Goal: Information Seeking & Learning: Learn about a topic

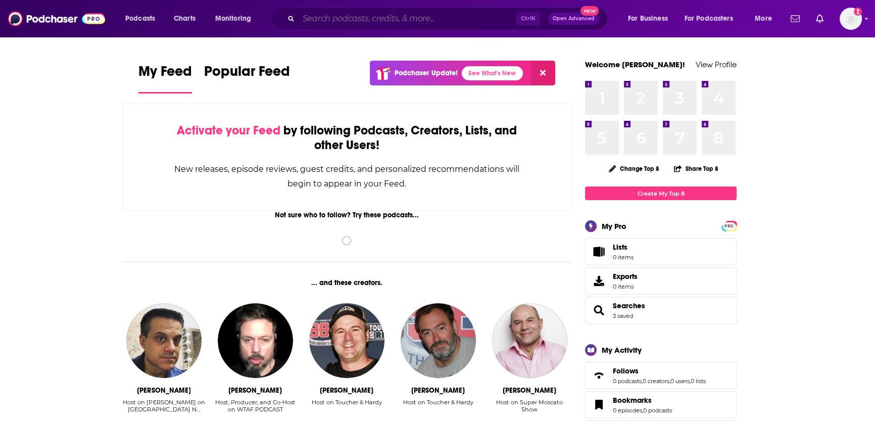
click at [337, 16] on input "Search podcasts, credits, & more..." at bounding box center [408, 19] width 218 height 16
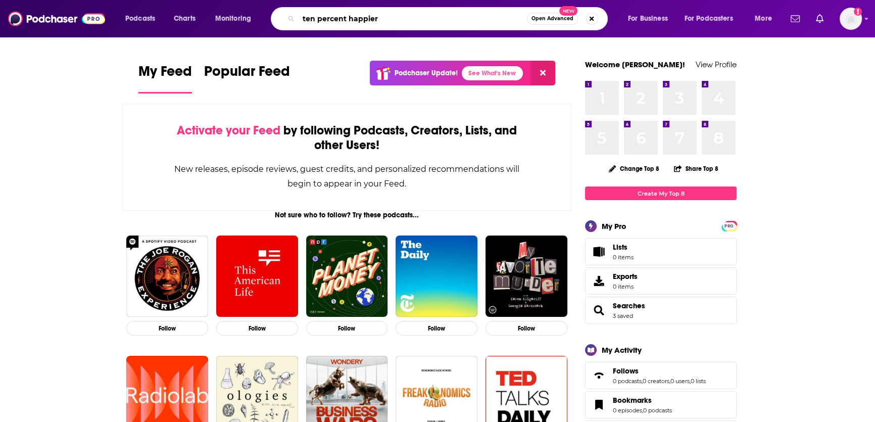
type input "ten percent happier"
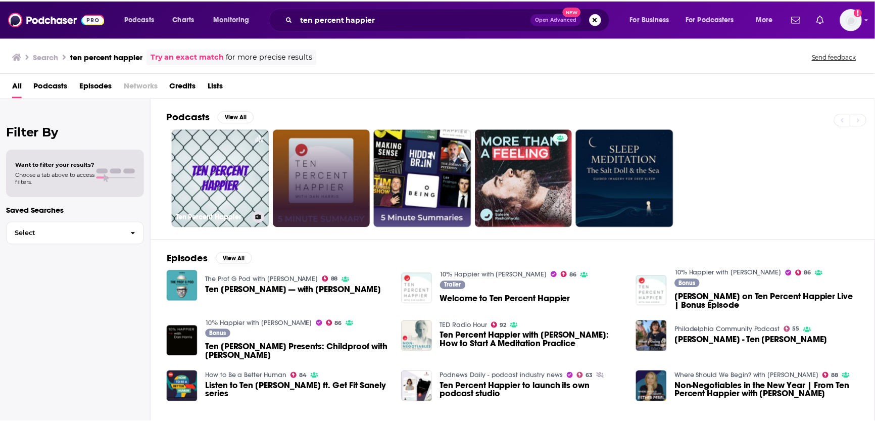
scroll to position [45, 0]
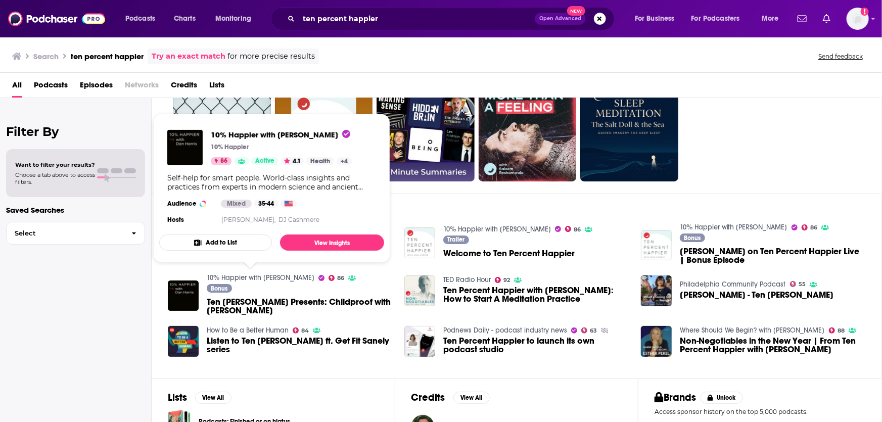
click at [240, 274] on link "10% Happier with [PERSON_NAME]" at bounding box center [261, 277] width 108 height 9
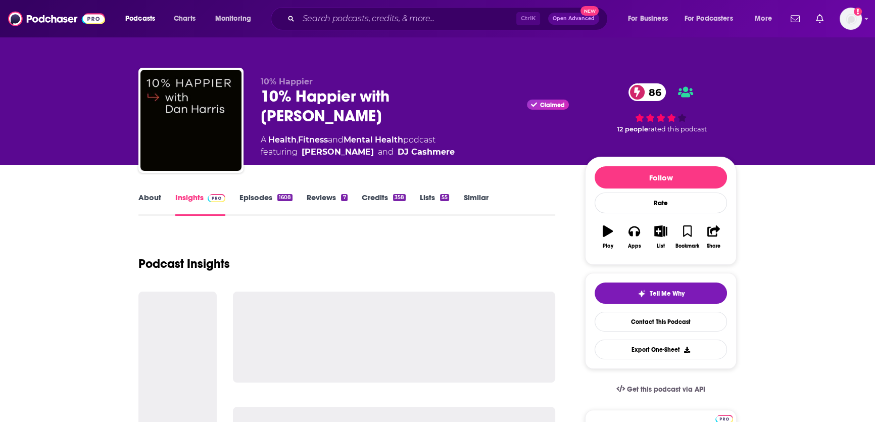
click at [147, 196] on link "About" at bounding box center [149, 204] width 23 height 23
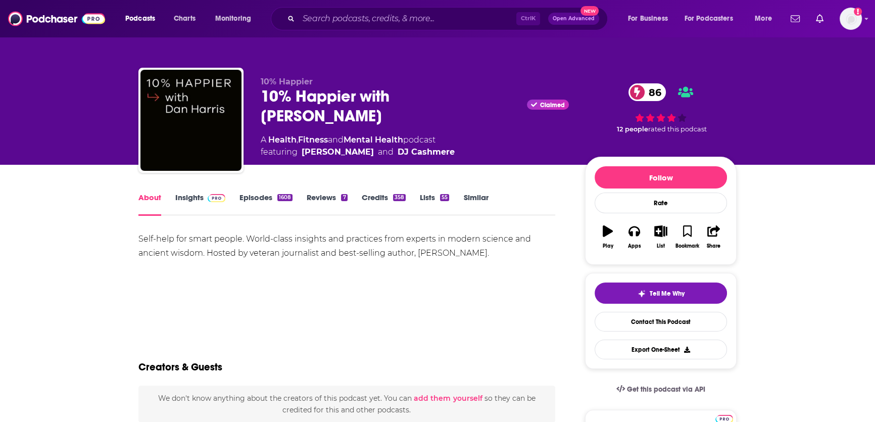
click at [216, 201] on img at bounding box center [217, 198] width 18 height 8
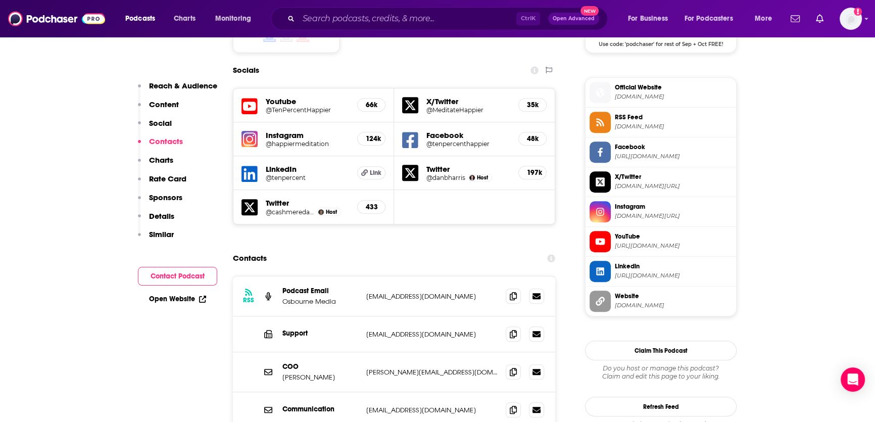
scroll to position [919, 0]
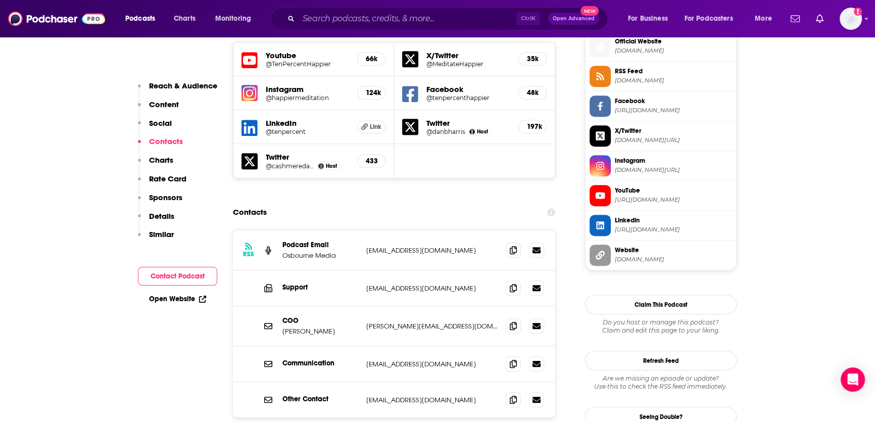
click at [417, 380] on div "RSS Podcast Email Osbourne Media [EMAIL_ADDRESS][DOMAIN_NAME] [EMAIL_ADDRESS][D…" at bounding box center [394, 356] width 322 height 252
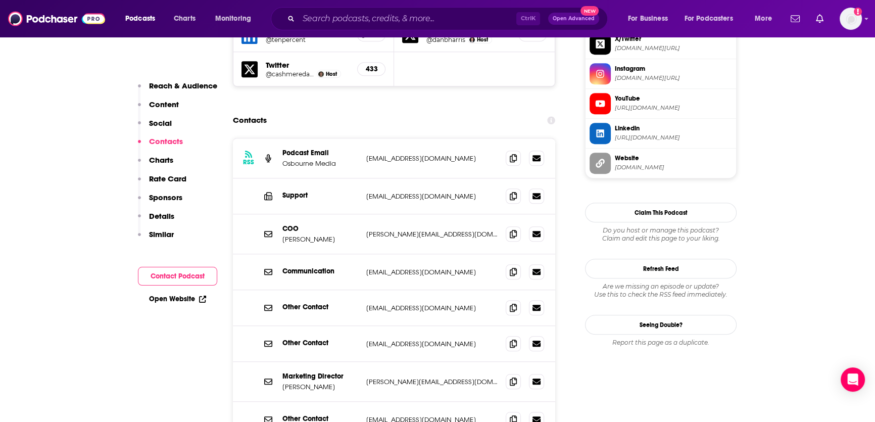
scroll to position [1056, 0]
